Goal: Transaction & Acquisition: Purchase product/service

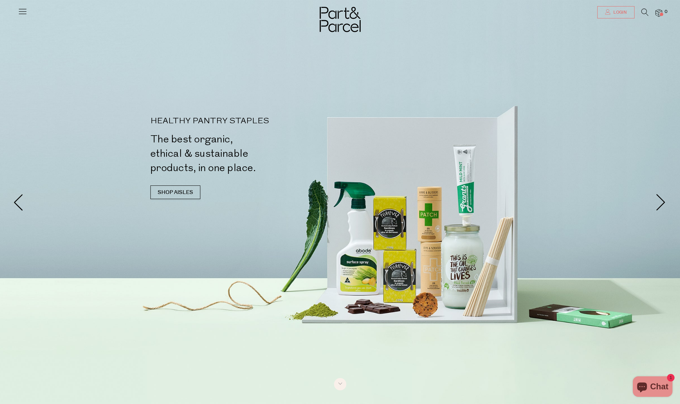
type input "[PERSON_NAME][EMAIL_ADDRESS][DOMAIN_NAME]"
click at [437, 13] on span "Login" at bounding box center [618, 13] width 15 height 6
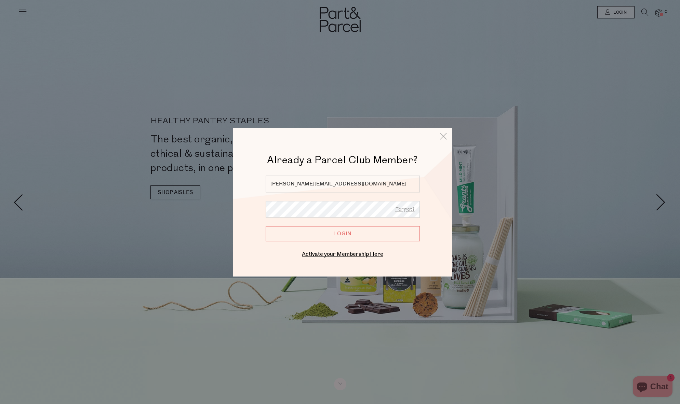
click at [361, 238] on input "Login" at bounding box center [343, 233] width 154 height 15
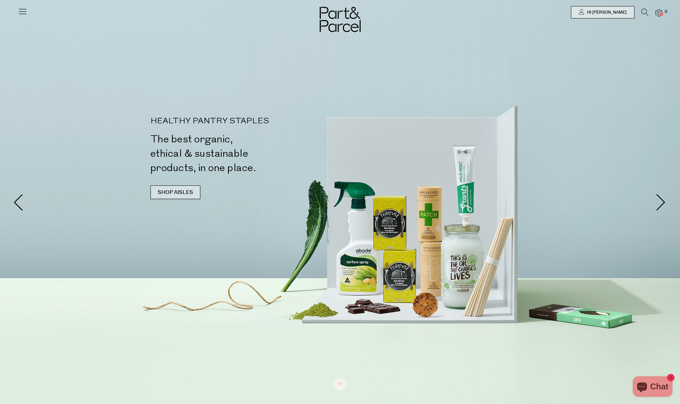
click at [188, 192] on link "SHOP AISLES" at bounding box center [175, 193] width 50 height 14
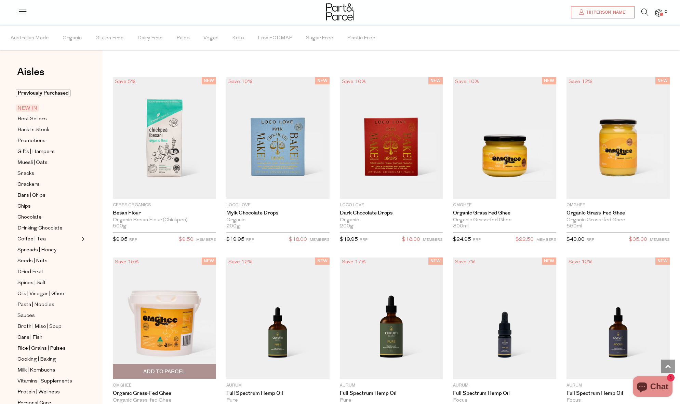
scroll to position [522, 0]
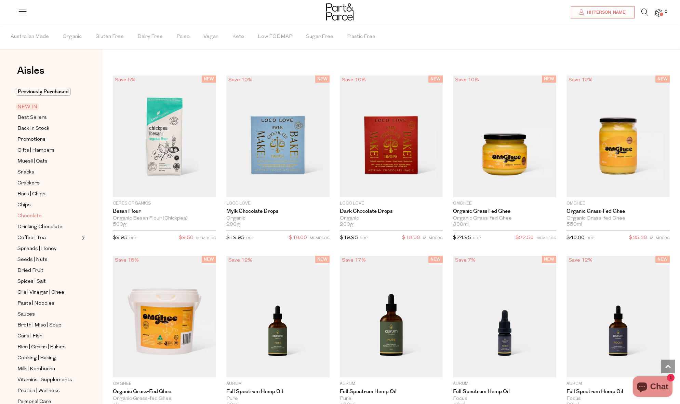
click at [23, 215] on span "Chocolate" at bounding box center [29, 216] width 24 height 8
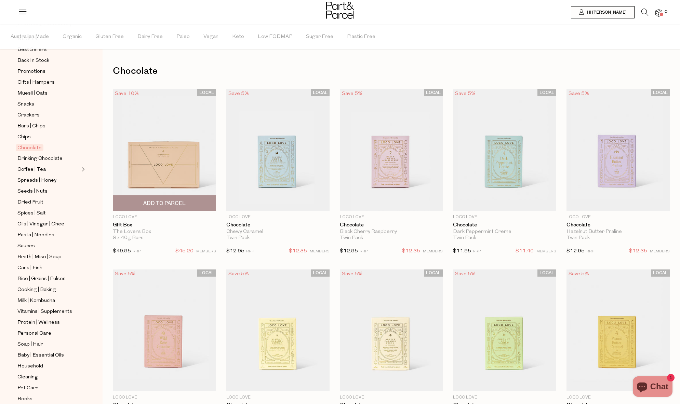
scroll to position [58, 0]
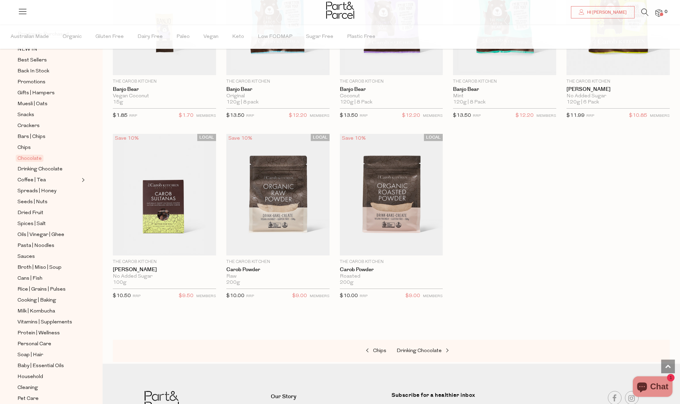
scroll to position [2033, 0]
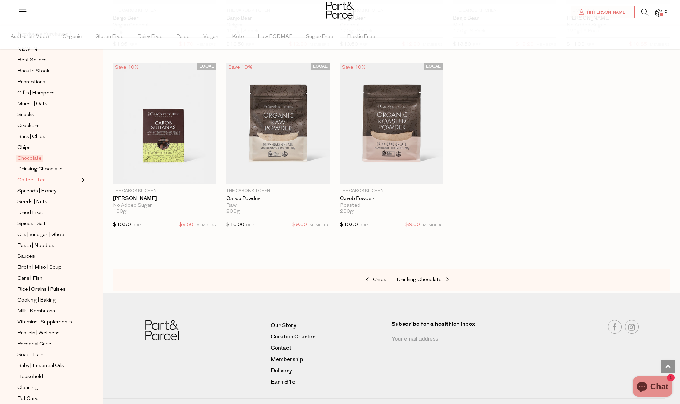
click at [43, 182] on span "Coffee | Tea" at bounding box center [31, 180] width 28 height 8
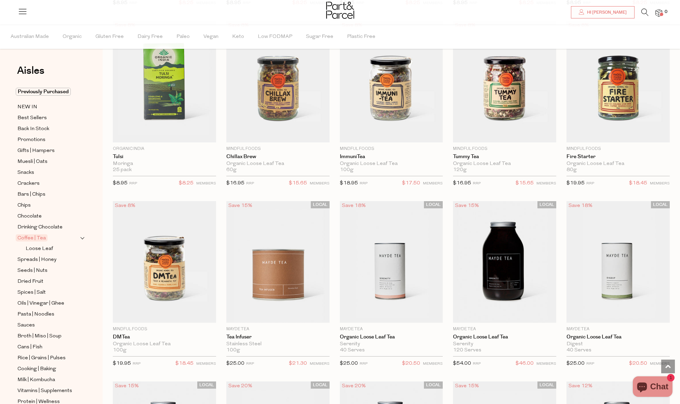
scroll to position [1202, 0]
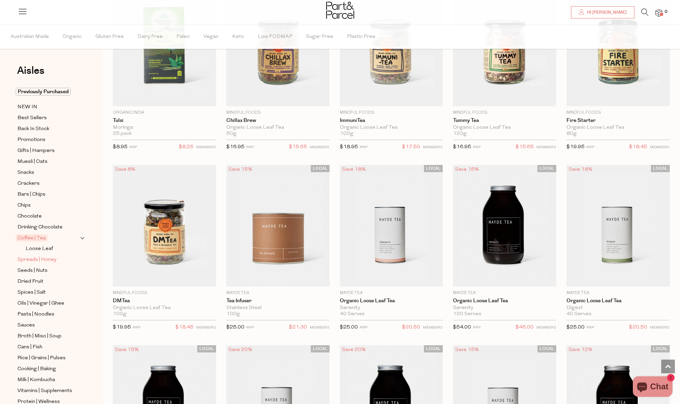
click at [37, 257] on span "Spreads | Honey" at bounding box center [36, 260] width 39 height 8
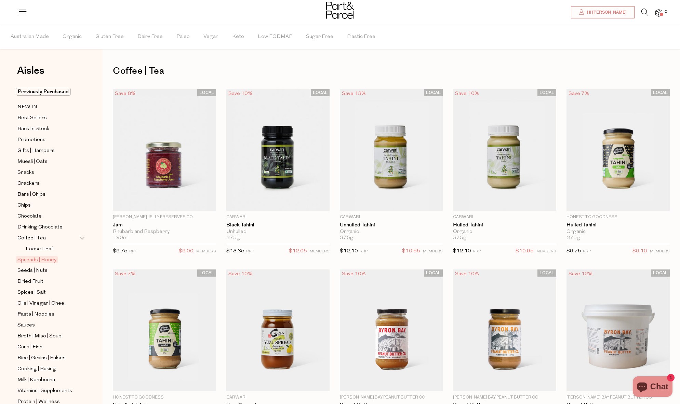
click at [39, 244] on li "Coffee | Tea Loose Leaf" at bounding box center [51, 243] width 73 height 19
click at [39, 249] on span "Loose Leaf" at bounding box center [39, 249] width 27 height 8
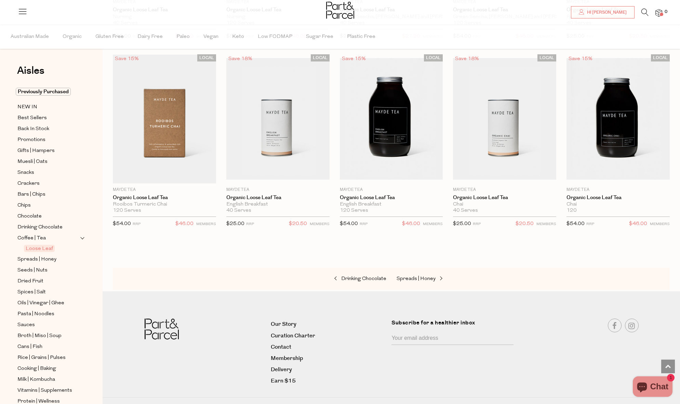
scroll to position [596, 0]
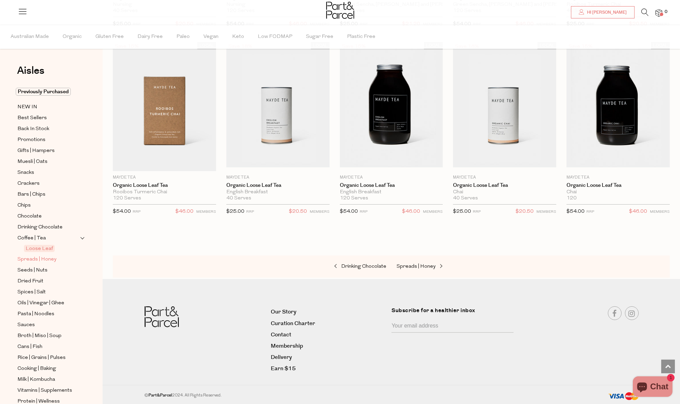
click at [41, 260] on span "Spreads | Honey" at bounding box center [36, 260] width 39 height 8
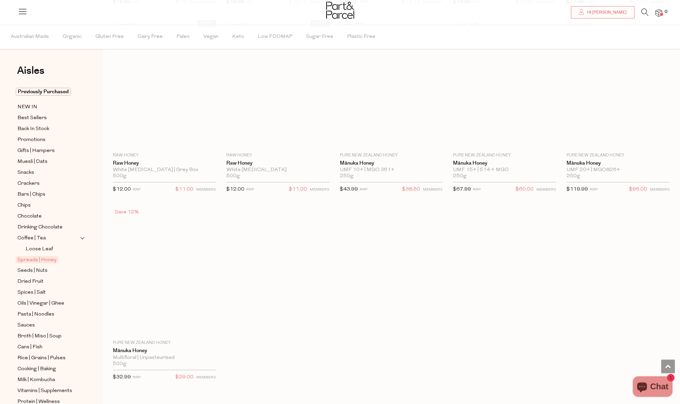
scroll to position [1348, 0]
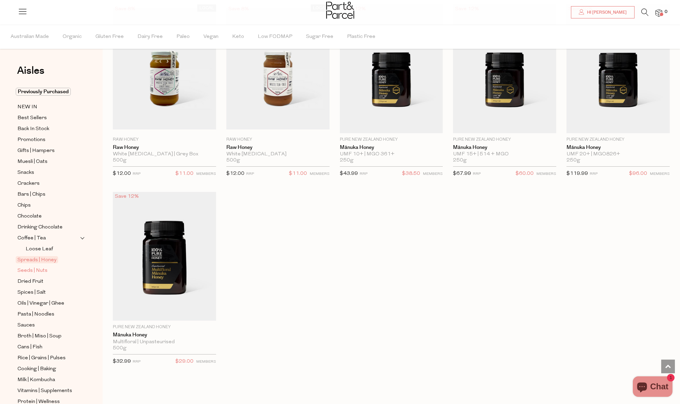
click at [40, 272] on span "Seeds | Nuts" at bounding box center [32, 271] width 30 height 8
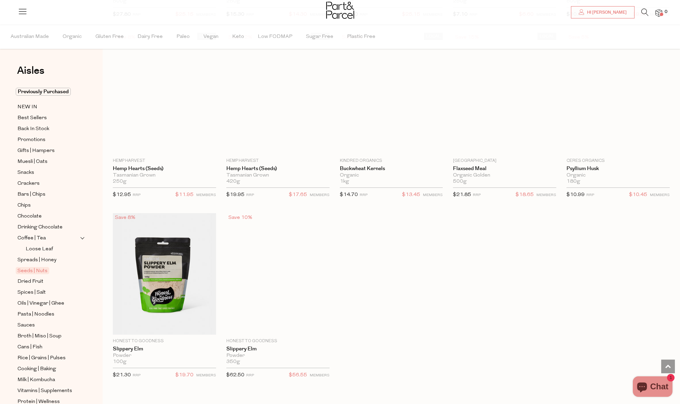
scroll to position [1502, 0]
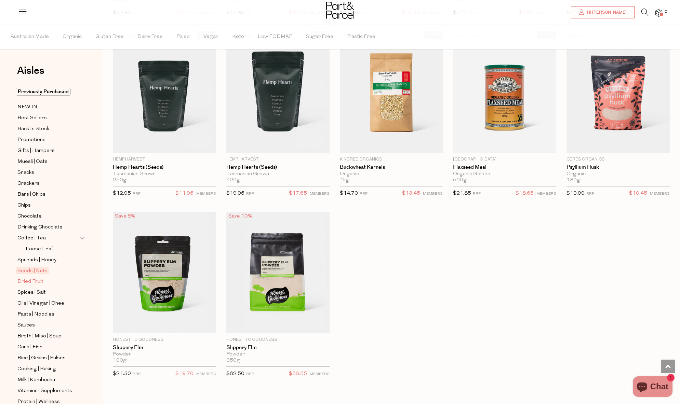
click at [36, 282] on span "Dried Fruit" at bounding box center [30, 282] width 26 height 8
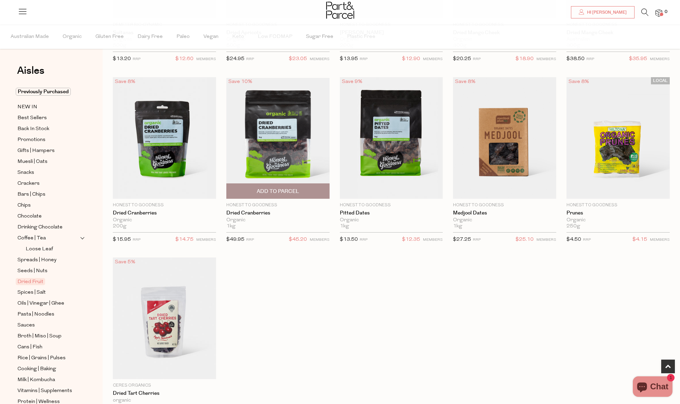
scroll to position [193, 0]
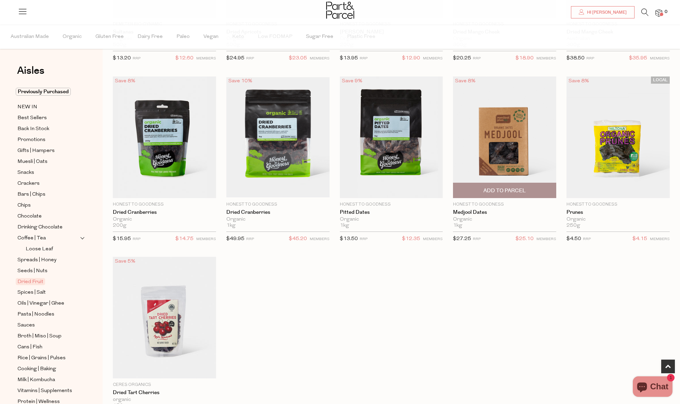
click at [492, 164] on img at bounding box center [504, 138] width 103 height 122
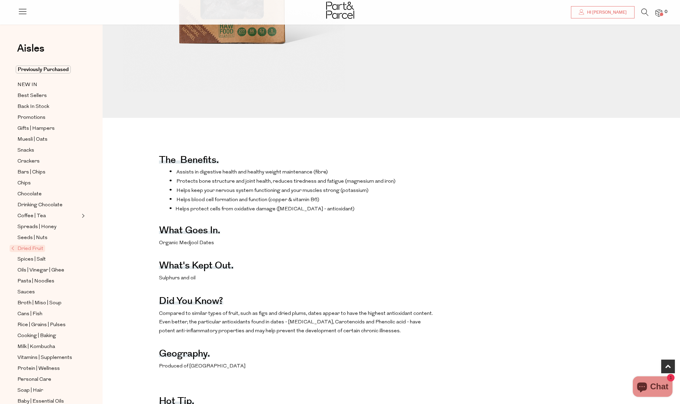
scroll to position [222, 0]
click at [38, 263] on span "Spices | Salt" at bounding box center [31, 260] width 28 height 8
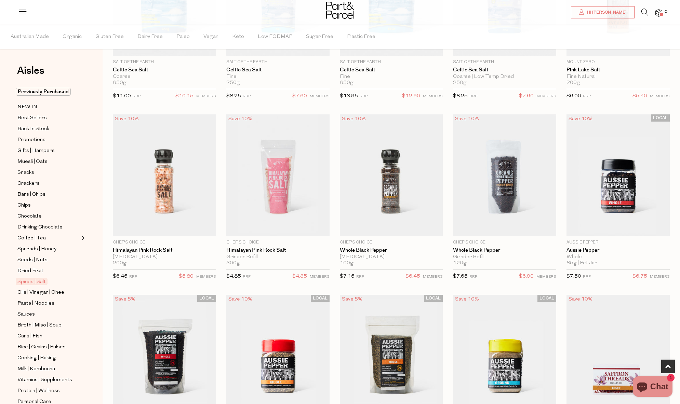
scroll to position [347, 0]
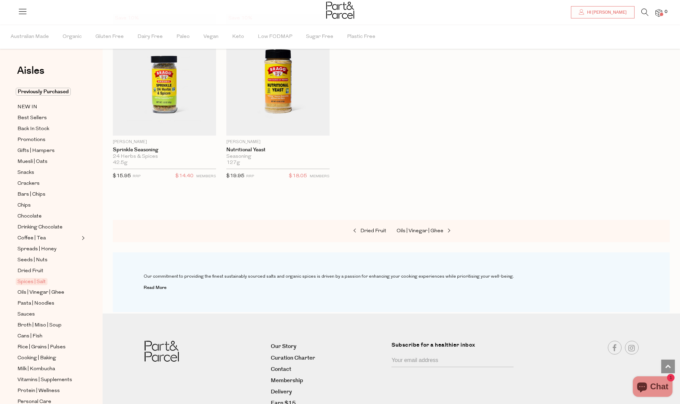
scroll to position [2083, 0]
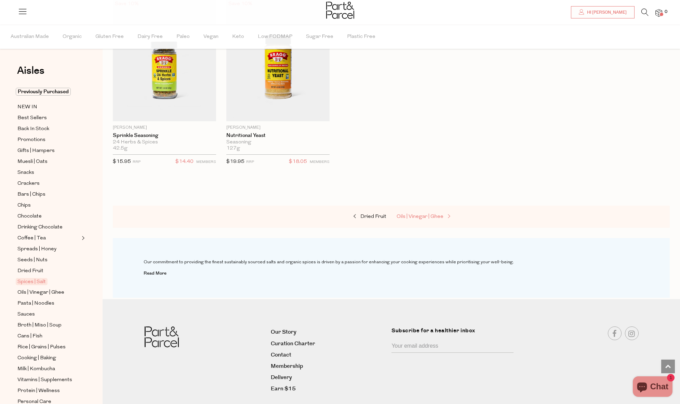
click at [412, 216] on span "Oils | Vinegar | Ghee" at bounding box center [419, 216] width 47 height 5
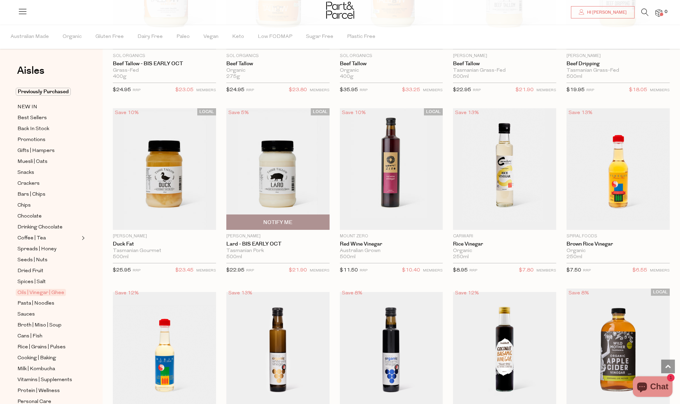
scroll to position [1254, 0]
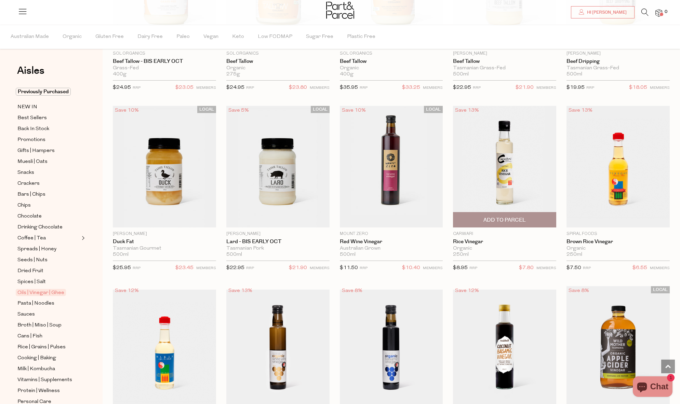
click at [520, 220] on span "Add To Parcel" at bounding box center [504, 220] width 42 height 7
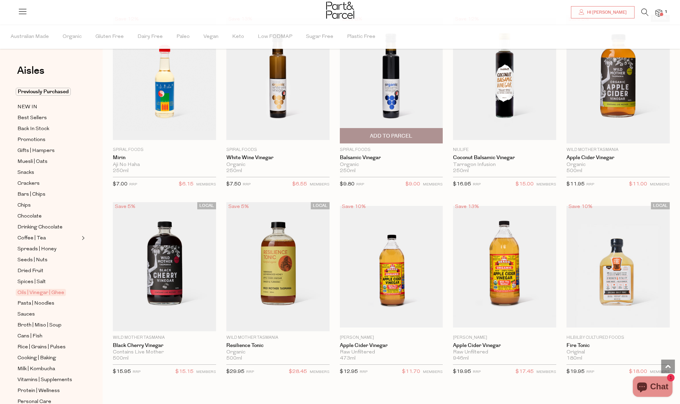
scroll to position [1530, 0]
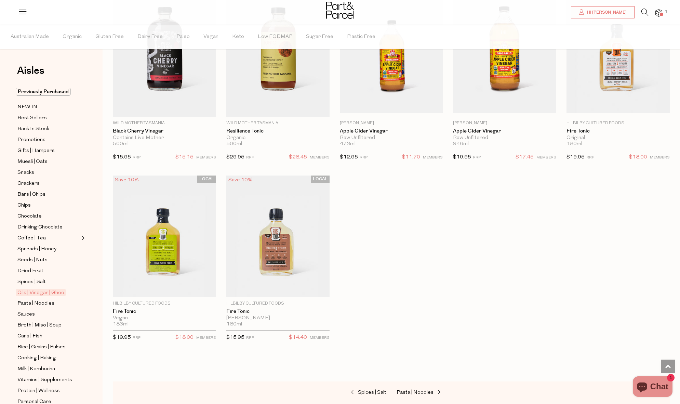
scroll to position [1866, 0]
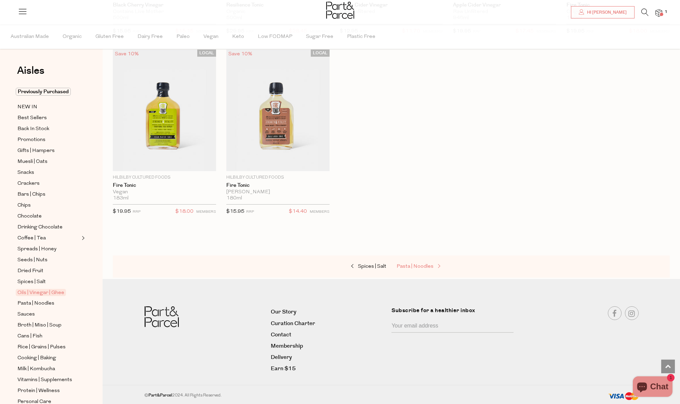
click at [400, 268] on span "Pasta | Noodles" at bounding box center [414, 266] width 37 height 5
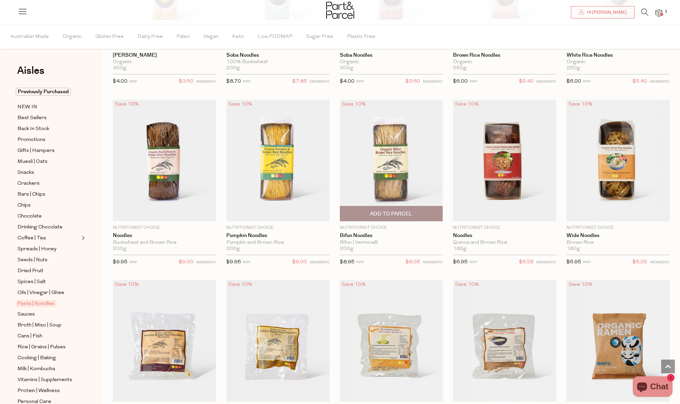
scroll to position [1444, 0]
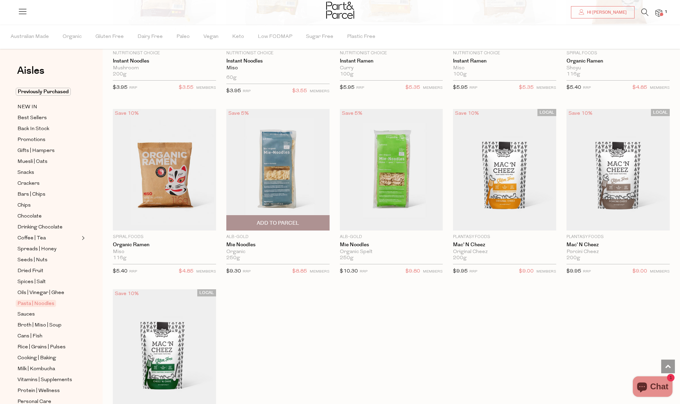
scroll to position [1800, 0]
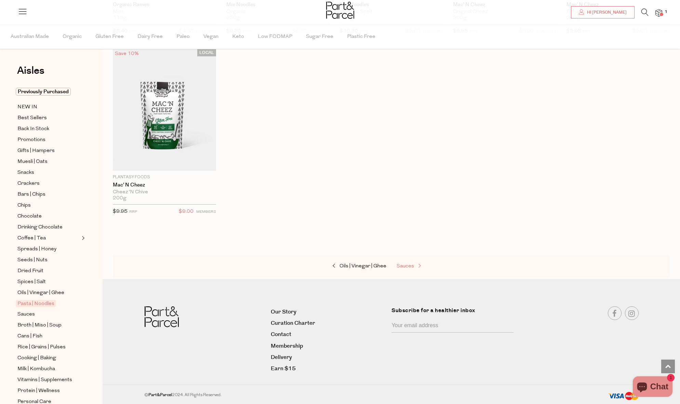
click at [404, 268] on span "Sauces" at bounding box center [404, 266] width 17 height 5
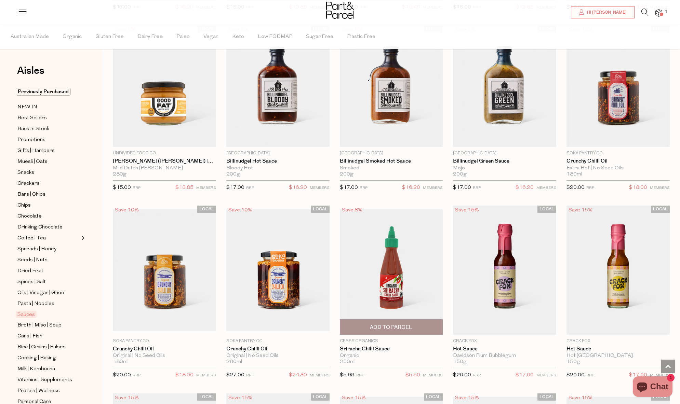
scroll to position [796, 0]
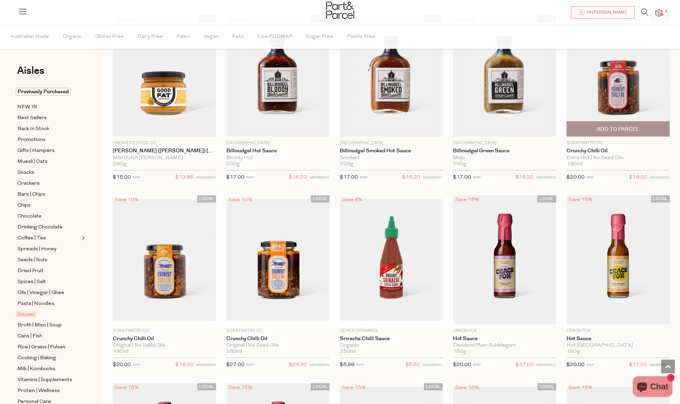
click at [608, 128] on span "Add To Parcel" at bounding box center [618, 129] width 42 height 7
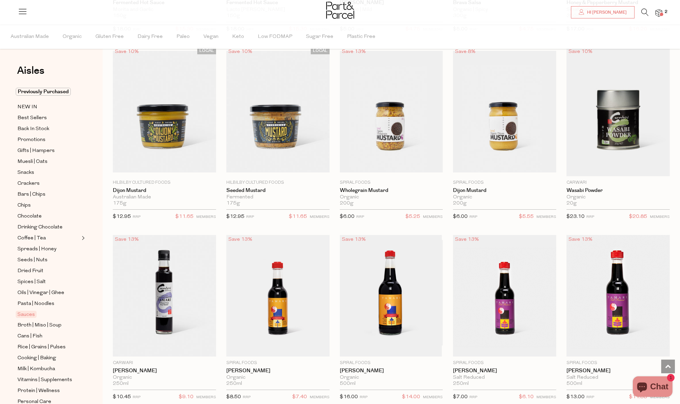
scroll to position [1536, 0]
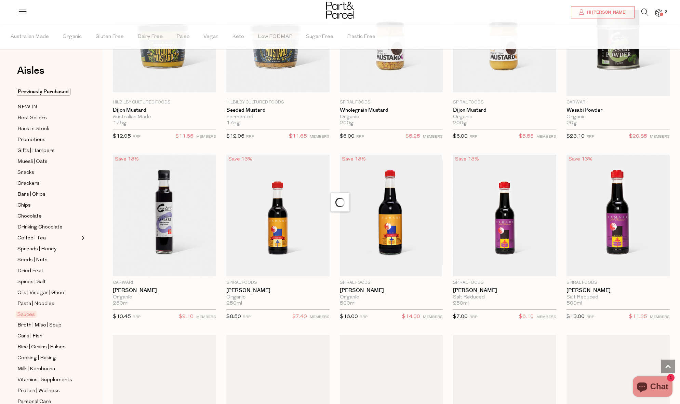
scroll to position [1582, 0]
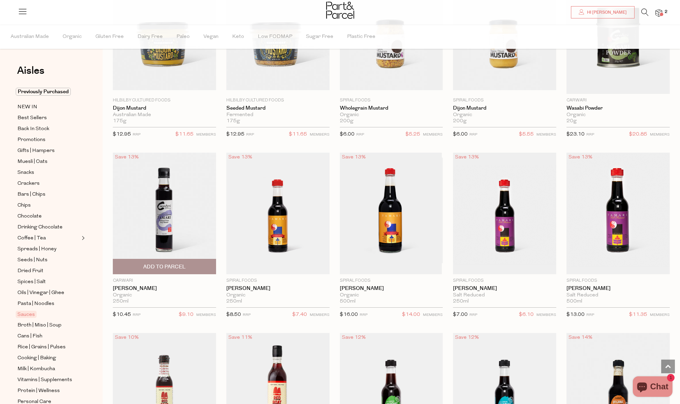
click at [186, 265] on span "Add To Parcel" at bounding box center [164, 266] width 99 height 15
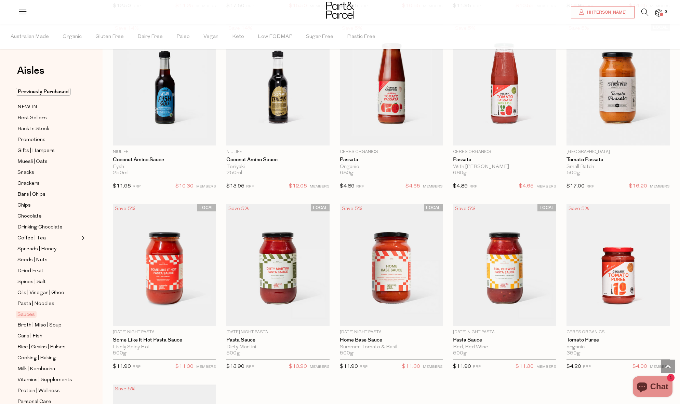
scroll to position [2075, 0]
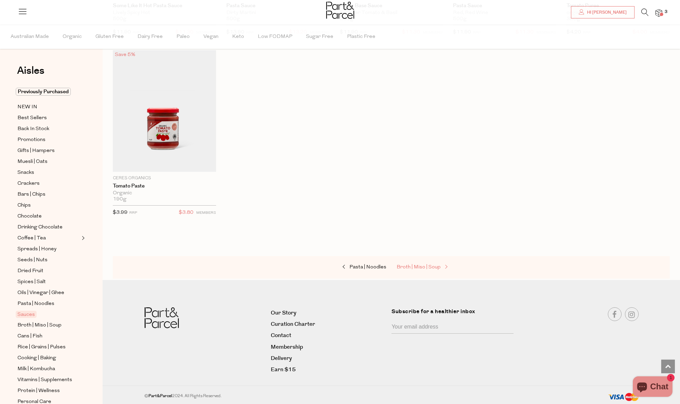
click at [408, 268] on span "Broth | Miso | Soup" at bounding box center [418, 267] width 44 height 5
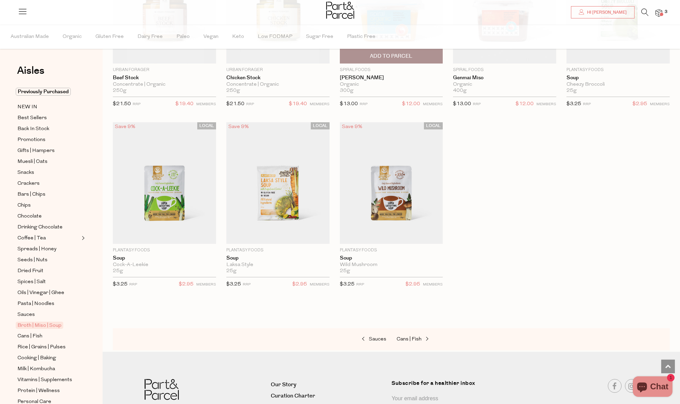
scroll to position [1123, 0]
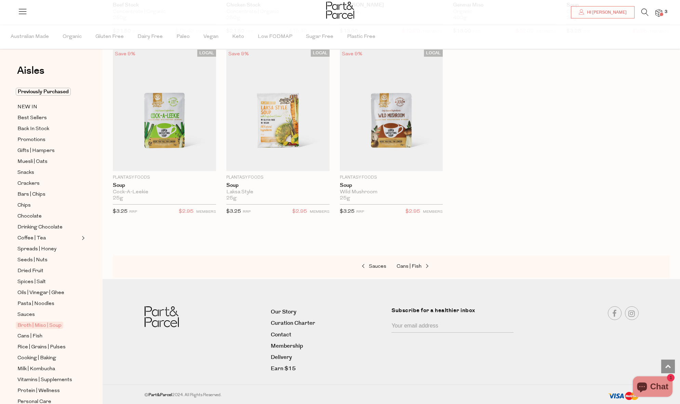
click at [411, 261] on div "Sauces Cans | Fish" at bounding box center [391, 267] width 557 height 23
click at [408, 267] on span "Cans | Fish" at bounding box center [408, 266] width 25 height 5
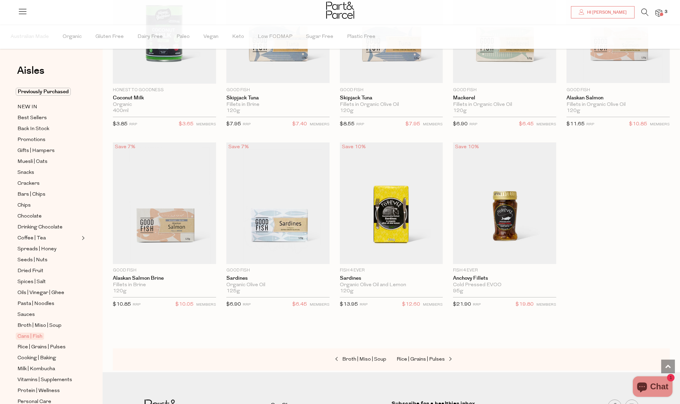
scroll to position [675, 0]
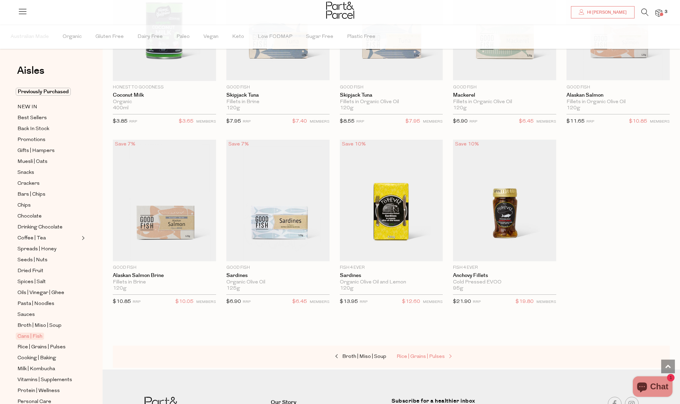
click at [423, 356] on span "Rice | Grains | Pulses" at bounding box center [420, 356] width 48 height 5
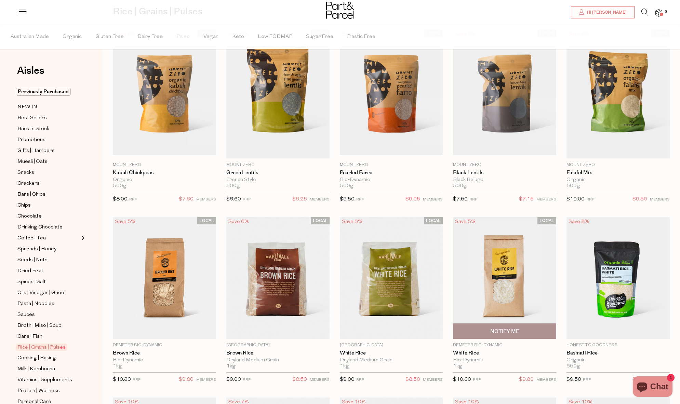
scroll to position [78, 0]
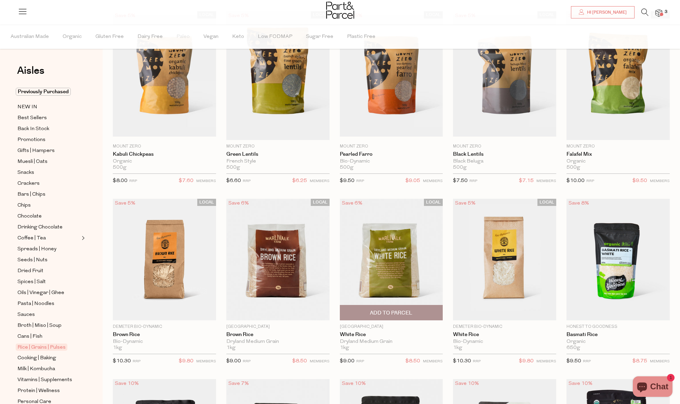
click at [386, 310] on span "Add To Parcel" at bounding box center [391, 313] width 42 height 7
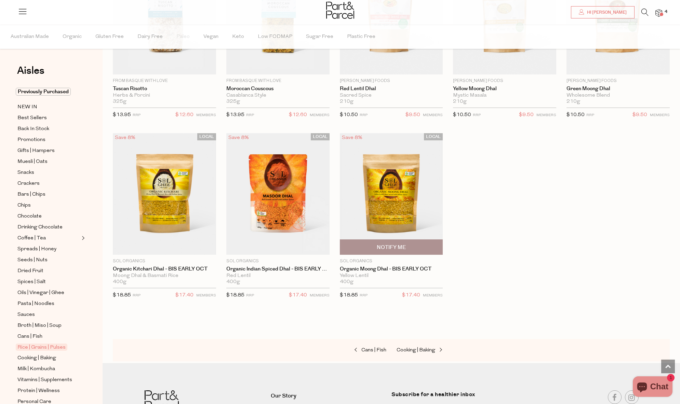
scroll to position [1288, 0]
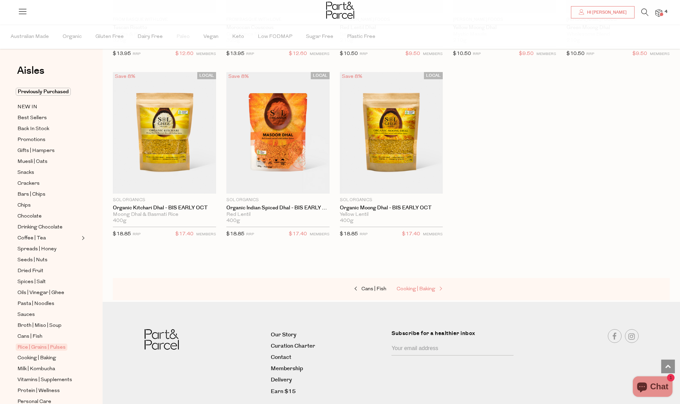
click at [407, 288] on span "Cooking | Baking" at bounding box center [415, 289] width 39 height 5
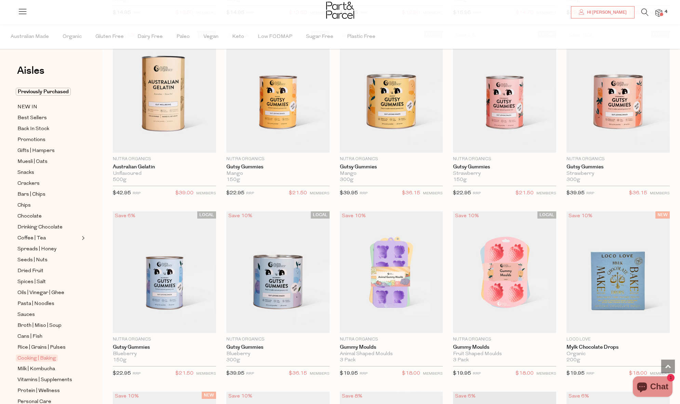
scroll to position [712, 0]
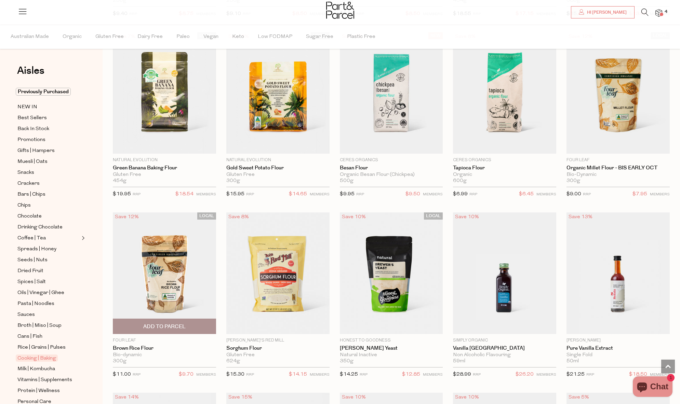
scroll to position [2626, 0]
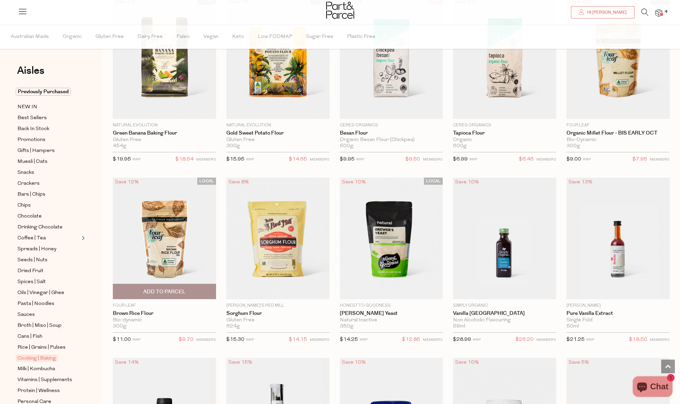
click at [162, 292] on span "Add To Parcel" at bounding box center [164, 291] width 42 height 7
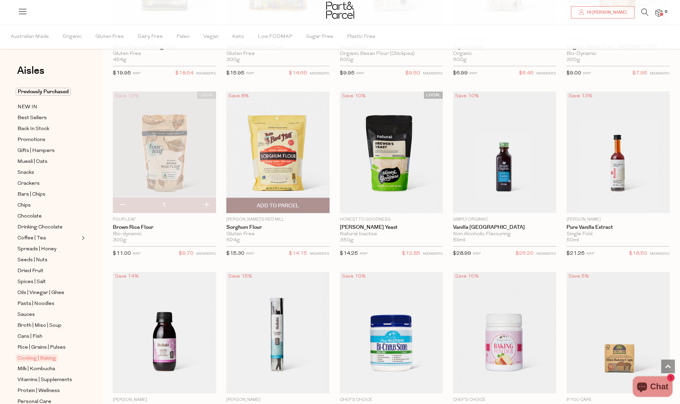
scroll to position [2721, 0]
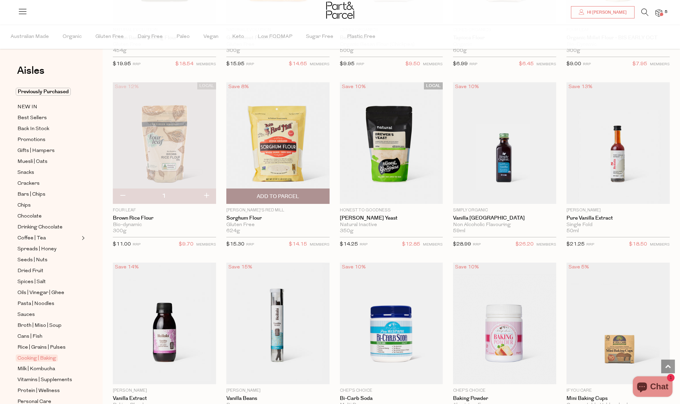
click at [286, 198] on span "Add To Parcel" at bounding box center [278, 196] width 42 height 7
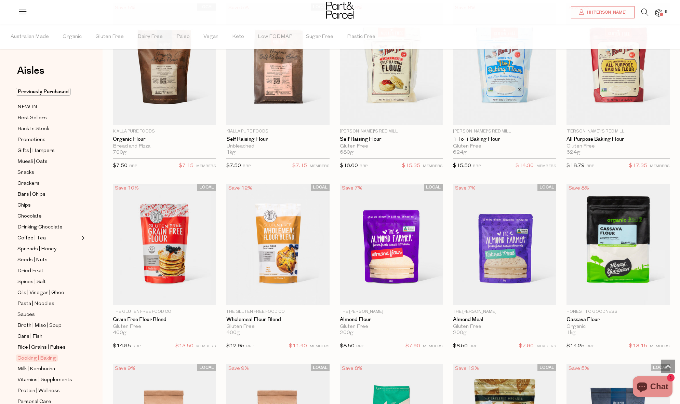
scroll to position [1894, 0]
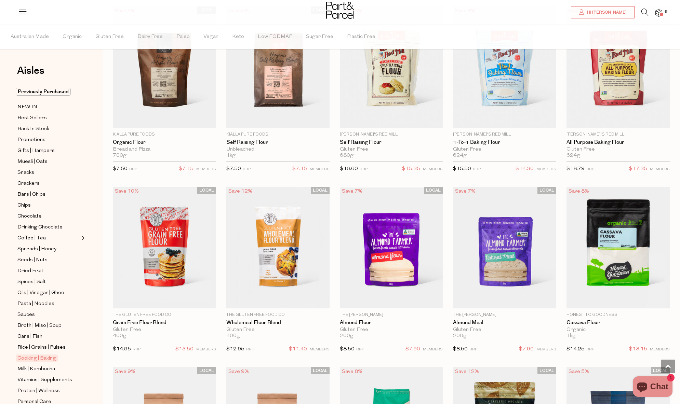
click at [643, 12] on icon at bounding box center [644, 13] width 7 height 8
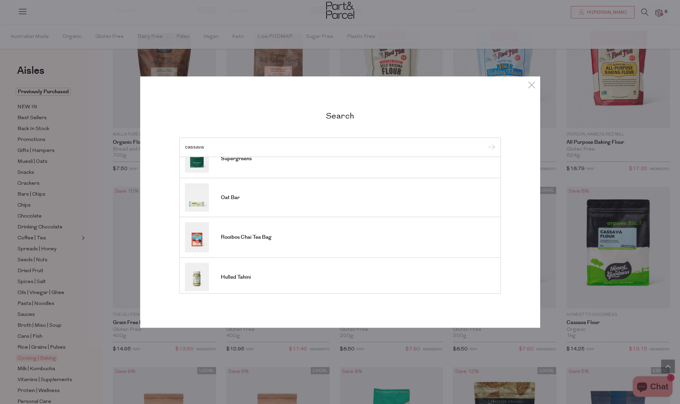
scroll to position [243, 0]
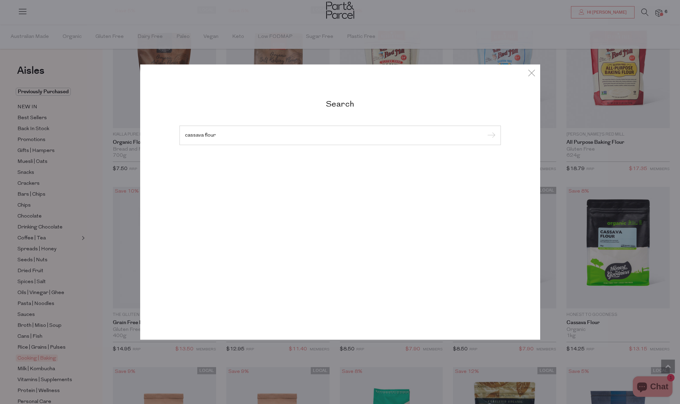
type input "cassava flour"
click at [485, 131] on input "submit" at bounding box center [490, 136] width 10 height 10
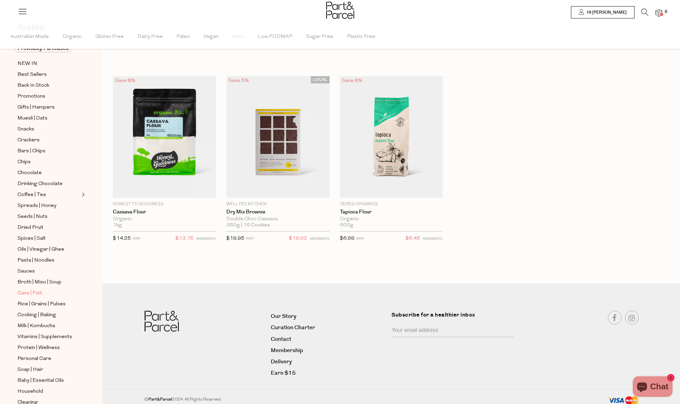
scroll to position [47, 0]
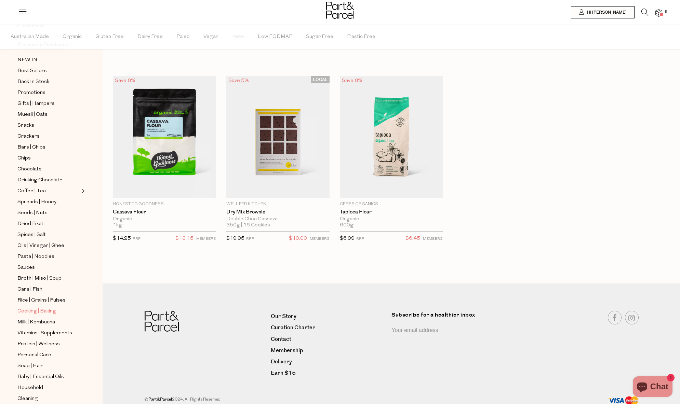
click at [41, 311] on span "Cooking | Baking" at bounding box center [36, 312] width 39 height 8
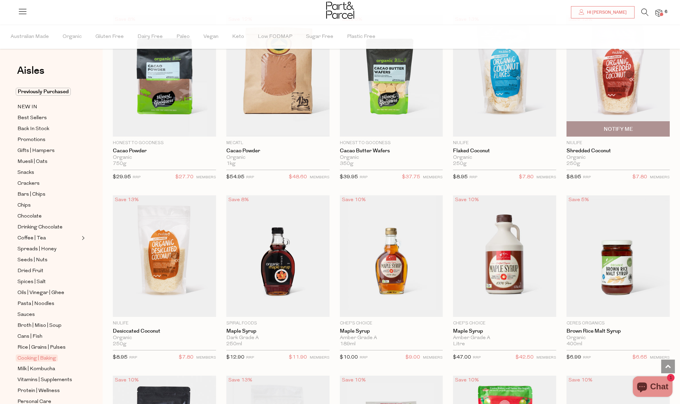
scroll to position [1147, 0]
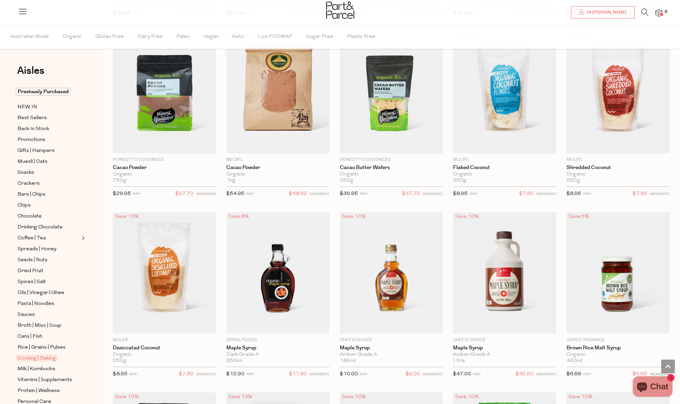
click at [643, 12] on icon at bounding box center [644, 13] width 7 height 8
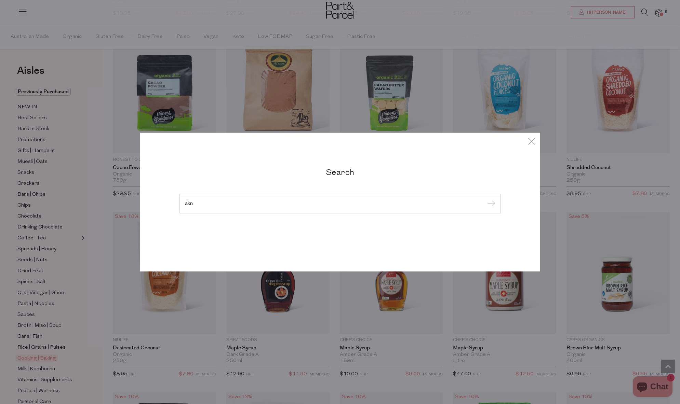
type input "akn"
click at [485, 199] on input "submit" at bounding box center [490, 204] width 10 height 10
